Goal: Register for event/course

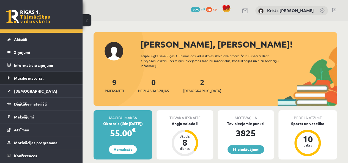
scroll to position [20, 0]
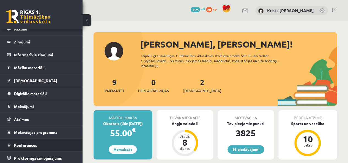
click at [29, 144] on span "Konferences" at bounding box center [25, 145] width 23 height 5
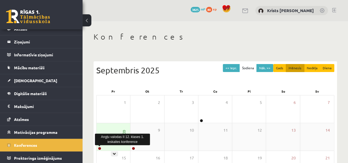
click at [100, 147] on link at bounding box center [99, 148] width 3 height 3
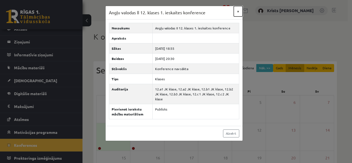
click at [238, 10] on button "×" at bounding box center [238, 11] width 9 height 10
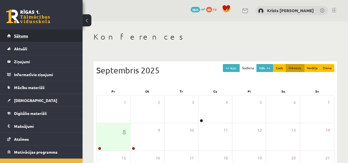
click at [42, 37] on link "Sākums" at bounding box center [41, 35] width 68 height 13
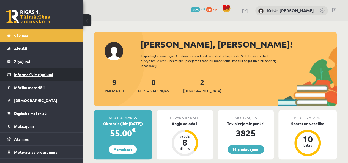
scroll to position [20, 0]
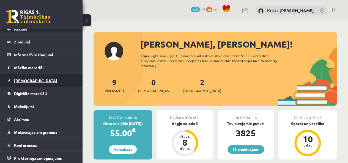
click at [31, 82] on link "[DEMOGRAPHIC_DATA]" at bounding box center [41, 80] width 68 height 13
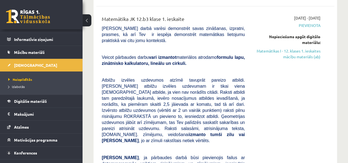
scroll to position [43, 0]
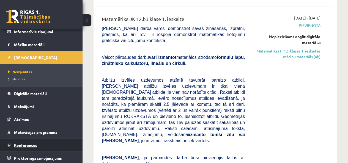
click at [28, 141] on link "Konferences" at bounding box center [41, 145] width 68 height 13
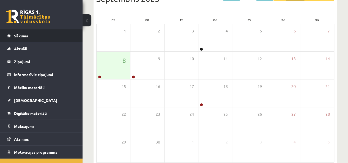
click at [15, 36] on span "Sākums" at bounding box center [21, 35] width 14 height 5
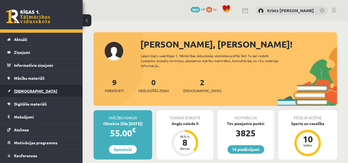
scroll to position [20, 0]
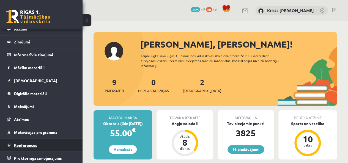
click at [24, 146] on link "Konferences" at bounding box center [41, 145] width 68 height 13
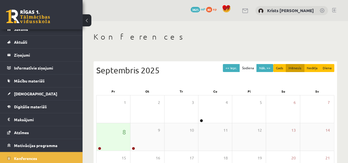
scroll to position [20, 0]
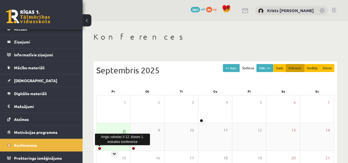
click at [99, 147] on link at bounding box center [99, 148] width 3 height 3
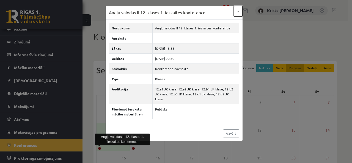
click at [237, 10] on button "×" at bounding box center [238, 11] width 9 height 10
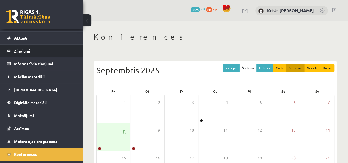
scroll to position [0, 0]
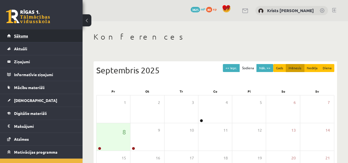
click at [17, 36] on span "Sākums" at bounding box center [21, 35] width 14 height 5
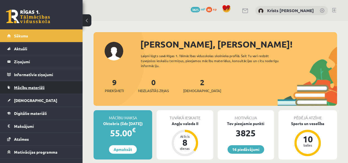
scroll to position [20, 0]
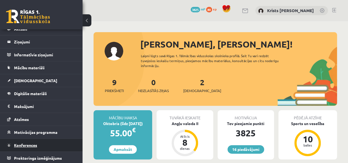
click at [30, 145] on span "Konferences" at bounding box center [25, 145] width 23 height 5
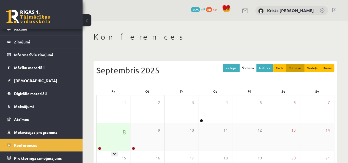
click at [98, 147] on div at bounding box center [98, 149] width 5 height 4
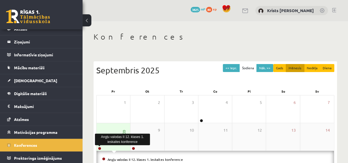
click at [99, 147] on link at bounding box center [99, 148] width 3 height 3
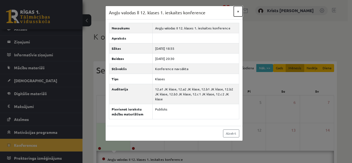
click at [236, 10] on button "×" at bounding box center [238, 11] width 9 height 10
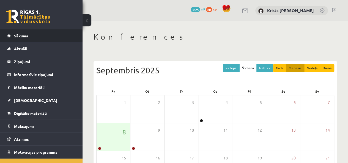
click at [36, 38] on link "Sākums" at bounding box center [41, 35] width 68 height 13
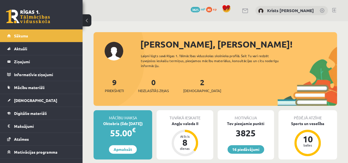
click at [333, 10] on link at bounding box center [334, 10] width 4 height 4
click at [30, 159] on link "Konferences" at bounding box center [41, 165] width 68 height 13
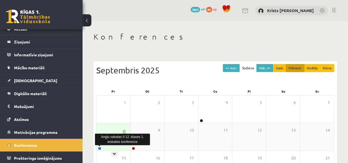
click at [98, 149] on link at bounding box center [99, 148] width 3 height 3
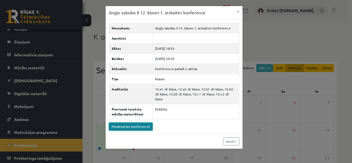
click at [120, 123] on link "Pievienoties konferencei" at bounding box center [131, 127] width 44 height 8
click at [241, 10] on button "×" at bounding box center [238, 11] width 9 height 10
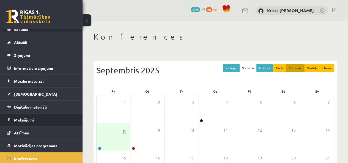
scroll to position [0, 0]
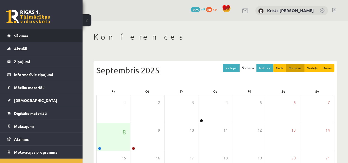
click at [35, 34] on link "Sākums" at bounding box center [41, 35] width 68 height 13
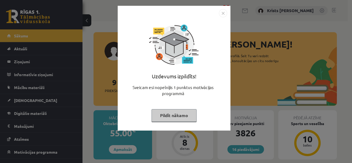
click at [165, 115] on button "Pildīt nākamo" at bounding box center [173, 115] width 45 height 13
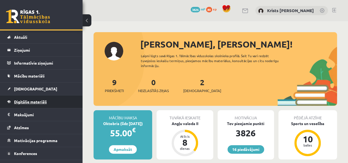
scroll to position [20, 0]
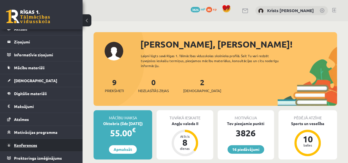
click at [27, 146] on link "Konferences" at bounding box center [41, 145] width 68 height 13
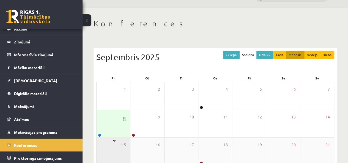
scroll to position [27, 0]
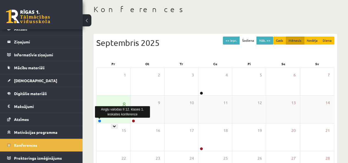
click at [100, 119] on link at bounding box center [99, 120] width 3 height 3
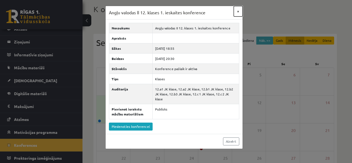
click at [238, 13] on button "×" at bounding box center [238, 11] width 9 height 10
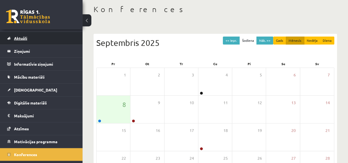
scroll to position [0, 0]
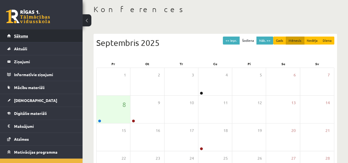
click at [33, 32] on link "Sākums" at bounding box center [41, 35] width 68 height 13
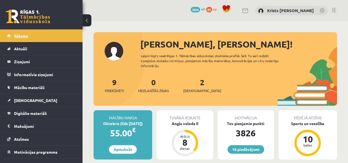
click at [14, 35] on span "Sākums" at bounding box center [21, 35] width 14 height 5
click at [333, 11] on link at bounding box center [334, 10] width 4 height 4
